Goal: Book appointment/travel/reservation

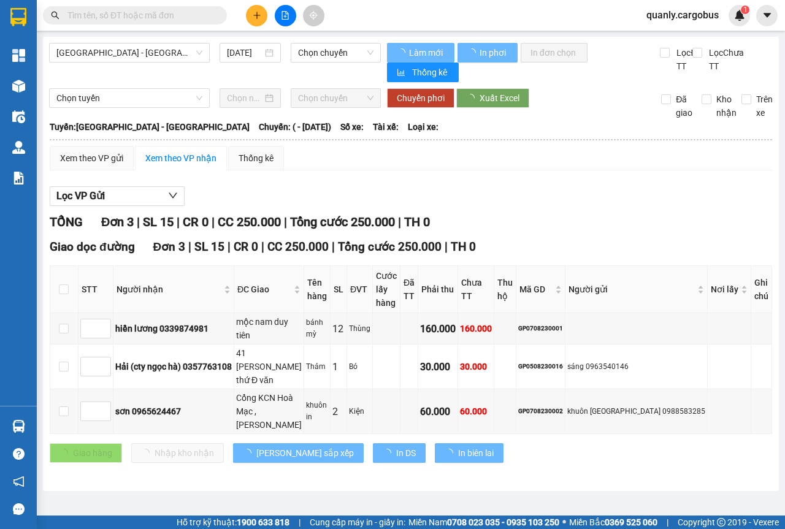
type input "[DATE]"
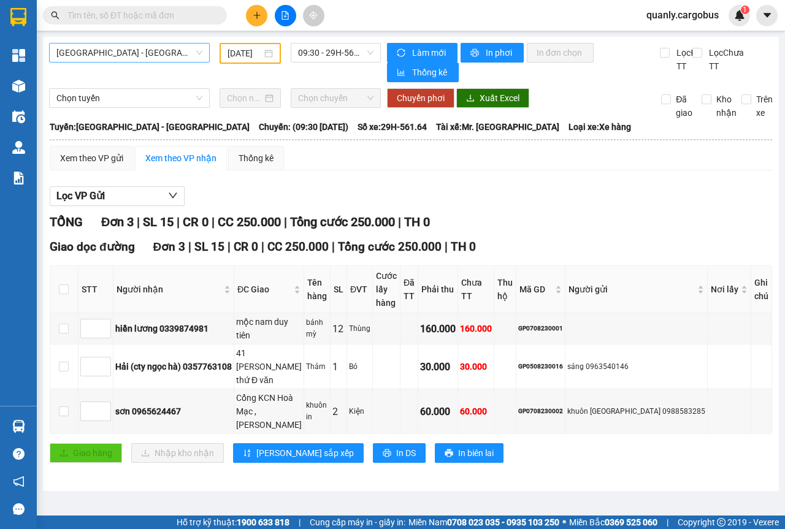
click at [197, 58] on span "[GEOGRAPHIC_DATA] - [GEOGRAPHIC_DATA]" at bounding box center [129, 53] width 146 height 18
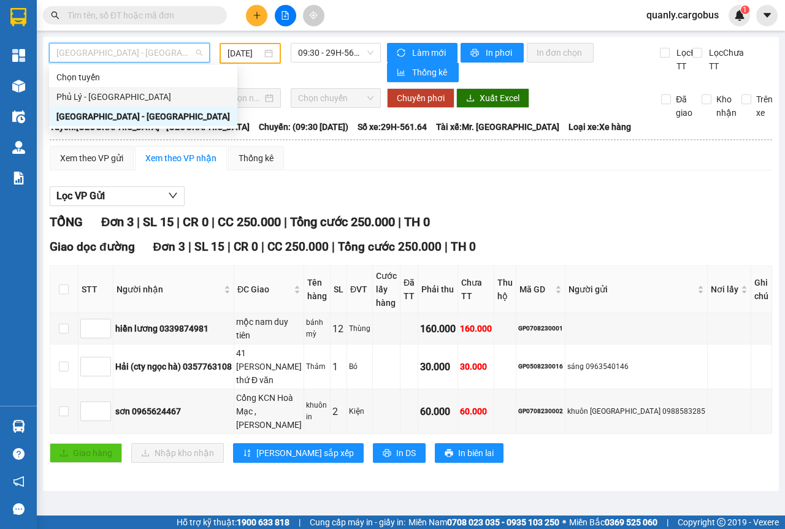
click at [108, 97] on div "Phủ Lý - [GEOGRAPHIC_DATA]" at bounding box center [142, 96] width 173 height 13
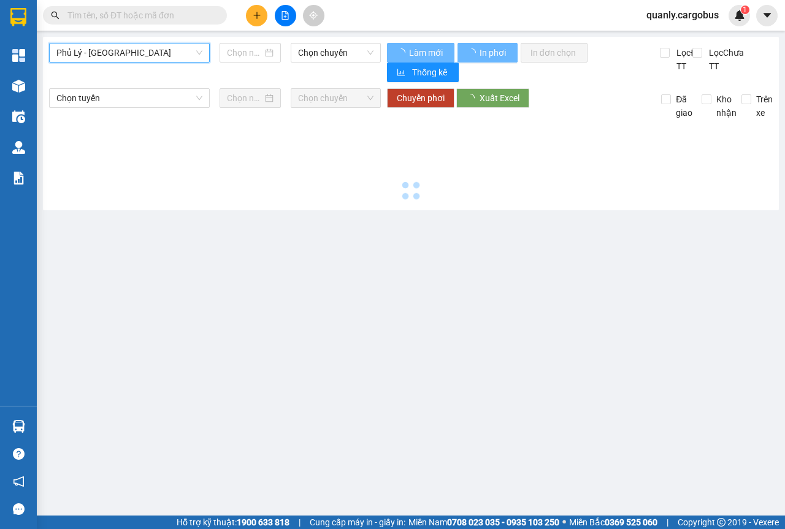
type input "[DATE]"
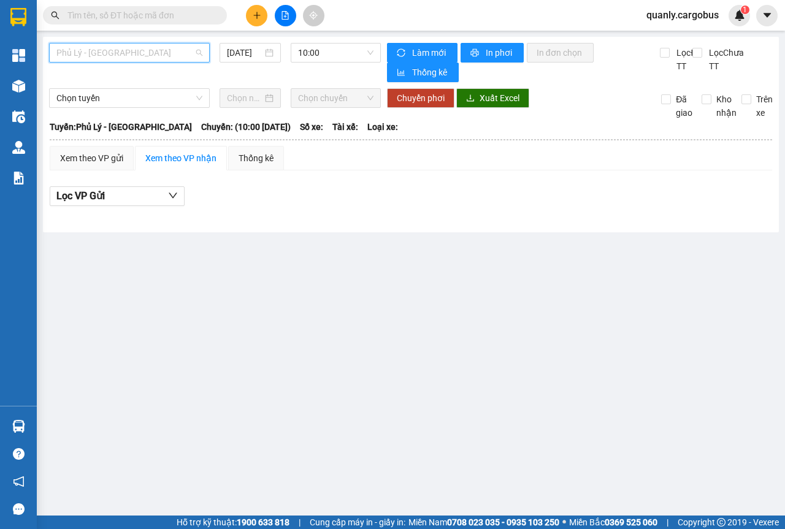
click at [198, 53] on span "Phủ Lý - [GEOGRAPHIC_DATA]" at bounding box center [129, 53] width 146 height 18
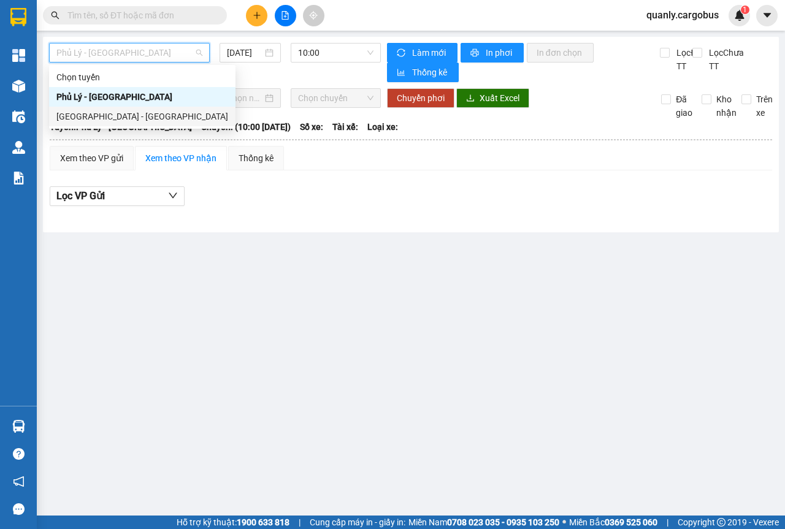
click at [99, 118] on div "[GEOGRAPHIC_DATA] - [GEOGRAPHIC_DATA]" at bounding box center [142, 116] width 172 height 13
type input "[DATE]"
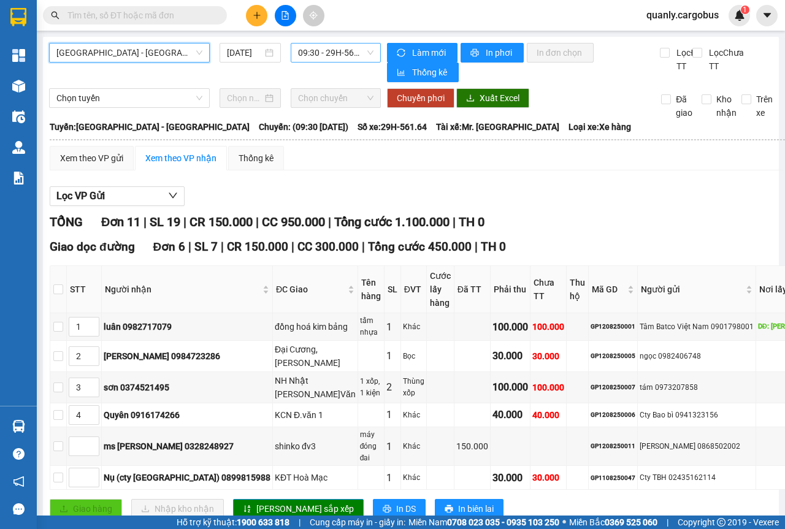
click at [366, 51] on span "09:30 - 29H-561.64" at bounding box center [335, 53] width 75 height 18
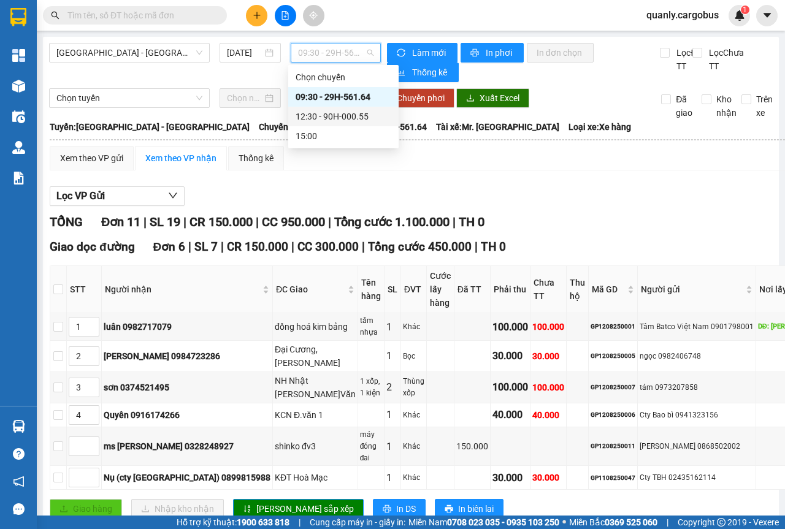
click at [351, 115] on div "12:30 - 90H-000.55" at bounding box center [343, 116] width 96 height 13
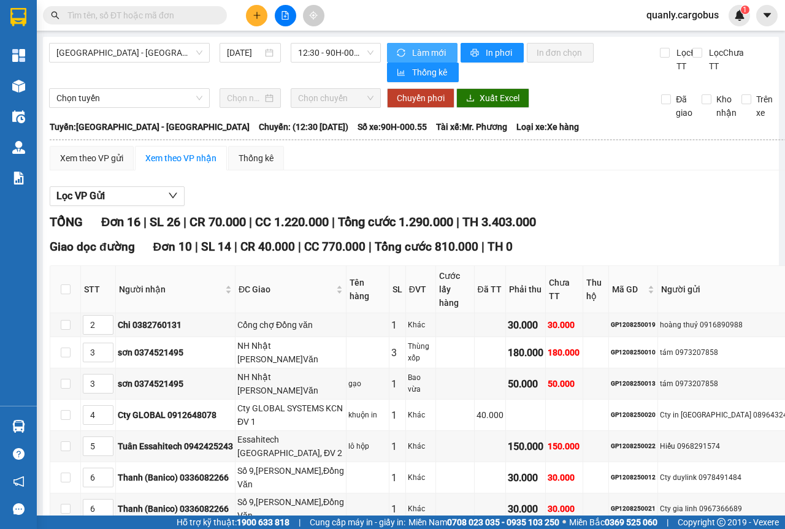
click at [417, 53] on span "Làm mới" at bounding box center [430, 52] width 36 height 13
type input "9"
